Goal: Answer question/provide support: Share knowledge or assist other users

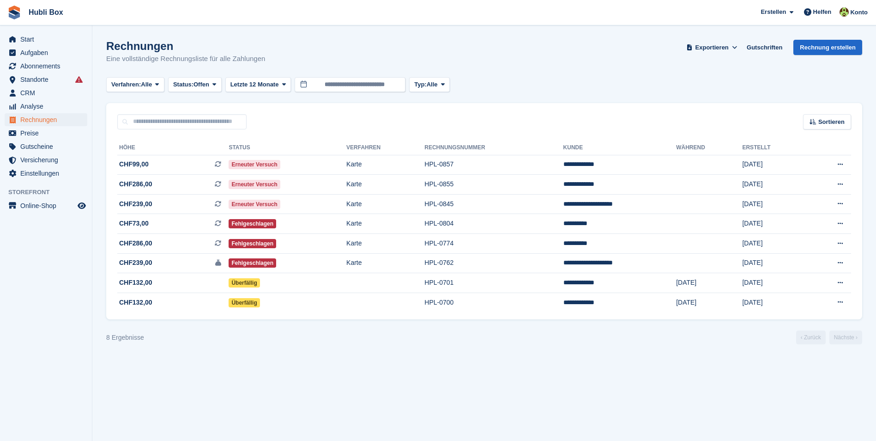
click at [349, 348] on section "Rechnungen Eine vollständige Rechnungsliste für alle Zahlungen Exportieren Expo…" at bounding box center [484, 220] width 784 height 441
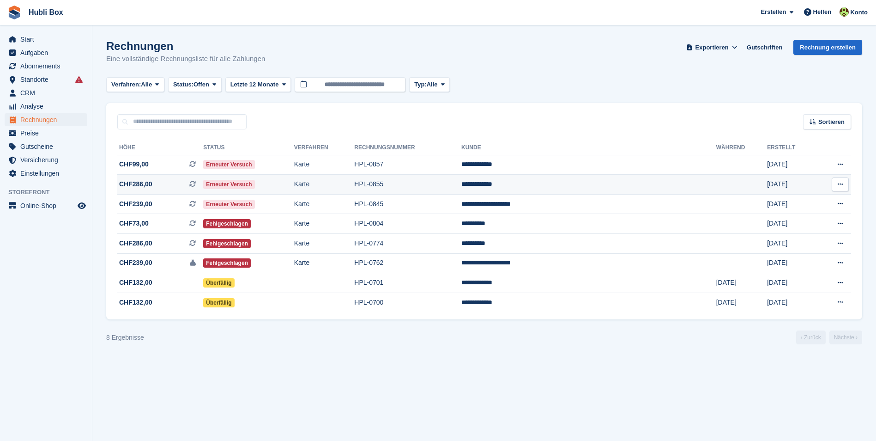
click at [275, 189] on td "Erneuter Versuch" at bounding box center [248, 185] width 91 height 20
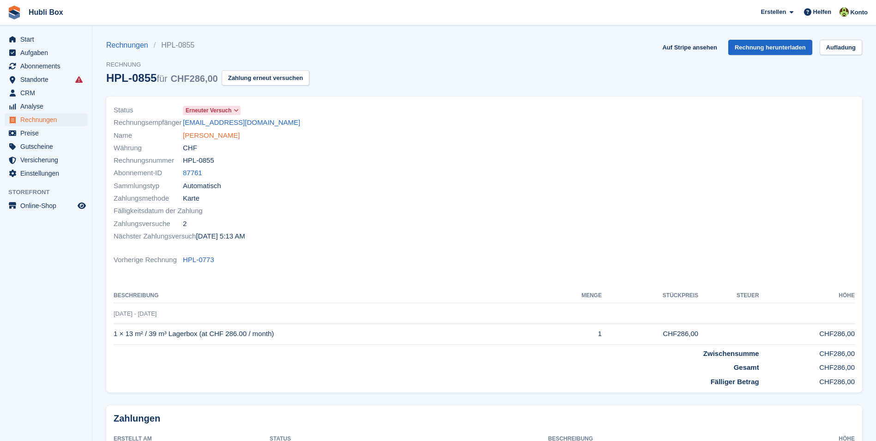
click at [215, 136] on link "Jasmina Pidro" at bounding box center [211, 135] width 57 height 11
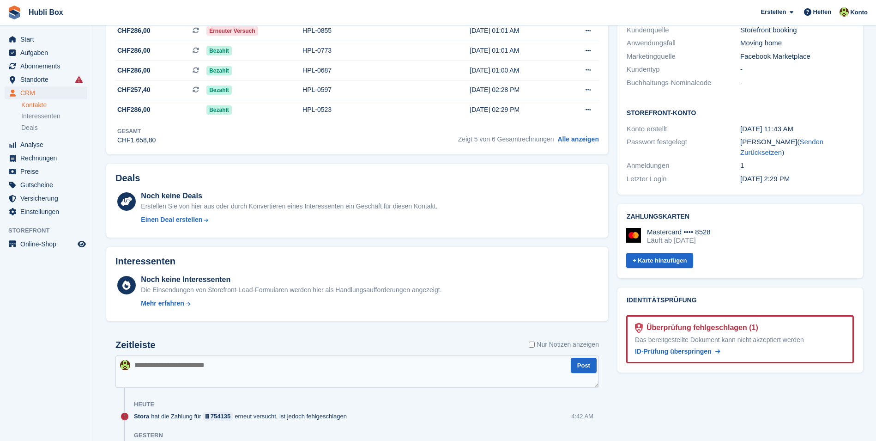
scroll to position [231, 0]
click at [217, 363] on textarea at bounding box center [358, 370] width 484 height 32
type textarea "**********"
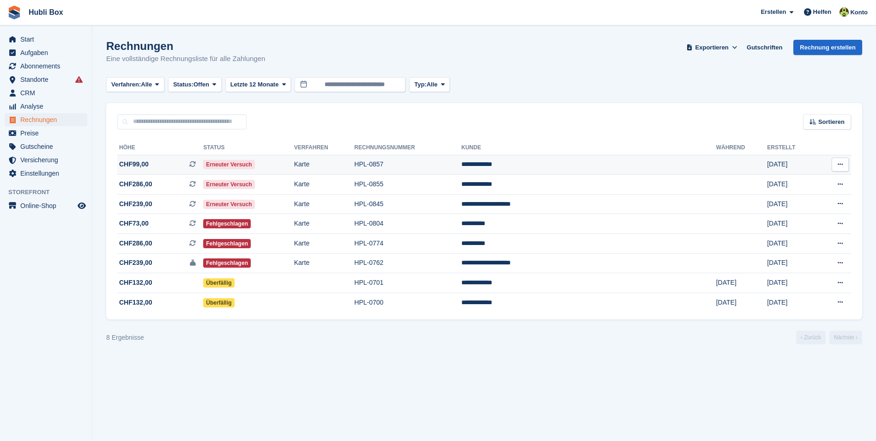
click at [163, 163] on span "CHF99,00 Dies ist eine wiederkehrende Abonnementrechnung." at bounding box center [160, 164] width 86 height 10
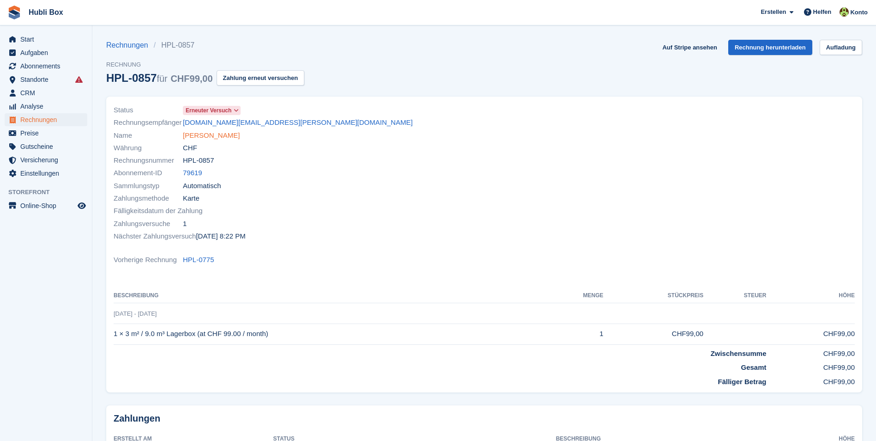
click at [208, 140] on link "Laila Schmidt" at bounding box center [211, 135] width 57 height 11
